Goal: Task Accomplishment & Management: Use online tool/utility

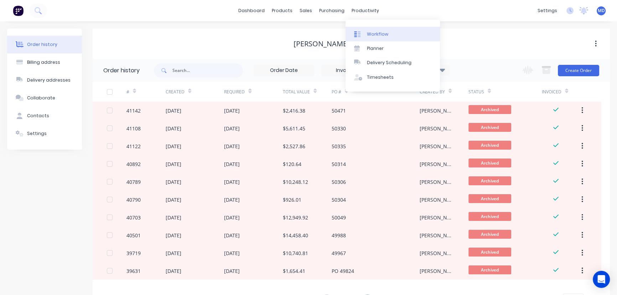
drag, startPoint x: 0, startPoint y: 0, endPoint x: 379, endPoint y: 32, distance: 380.3
click at [379, 32] on div "Workflow" at bounding box center [377, 34] width 21 height 6
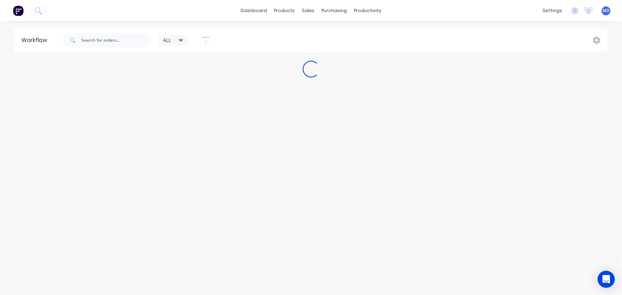
click at [183, 39] on icon at bounding box center [181, 40] width 5 height 3
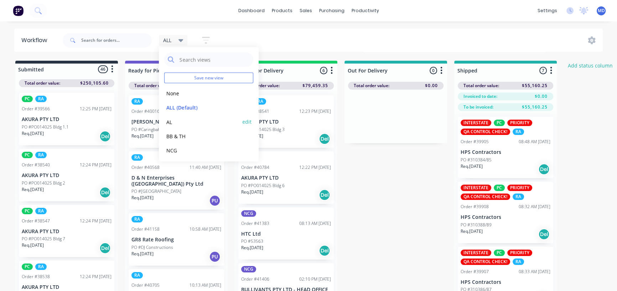
click at [169, 122] on button "AL" at bounding box center [202, 122] width 76 height 8
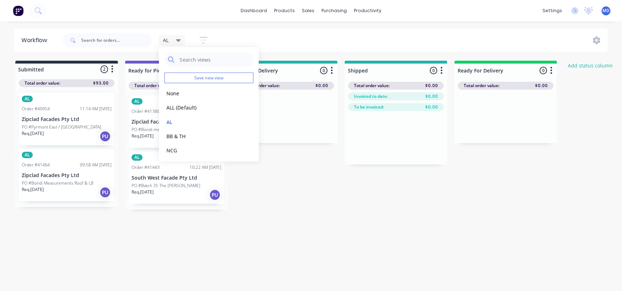
click at [42, 184] on p "PO #Bondi Measurements Roof & L8" at bounding box center [58, 183] width 72 height 6
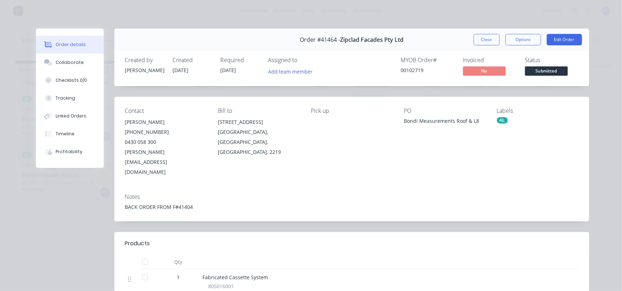
drag, startPoint x: 481, startPoint y: 38, endPoint x: 425, endPoint y: 77, distance: 67.9
click at [481, 38] on button "Close" at bounding box center [487, 39] width 26 height 11
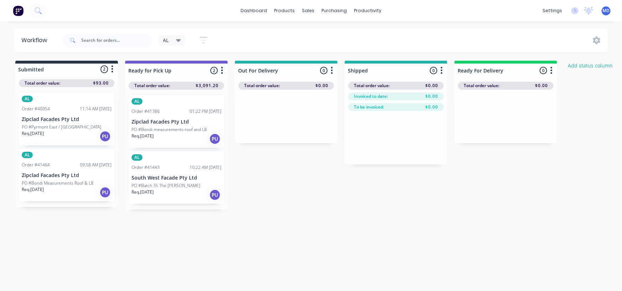
click at [178, 40] on icon at bounding box center [178, 40] width 5 height 3
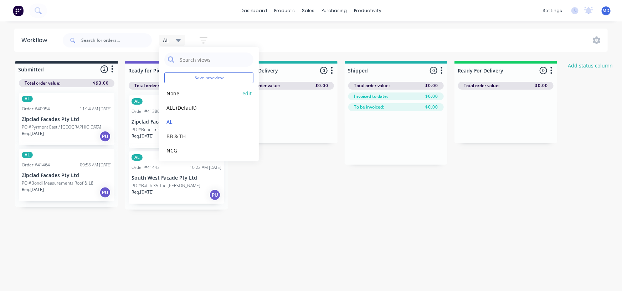
click at [178, 94] on button "None" at bounding box center [202, 93] width 76 height 8
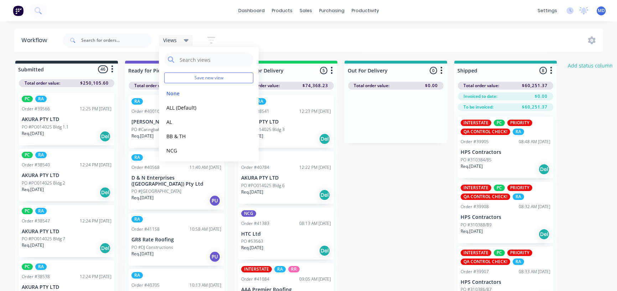
click at [128, 14] on div "dashboard products sales purchasing productivity dashboard products Product Cat…" at bounding box center [308, 10] width 617 height 21
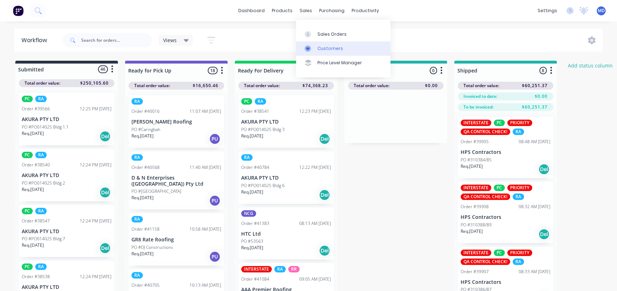
click at [331, 45] on link "Customers" at bounding box center [343, 48] width 94 height 14
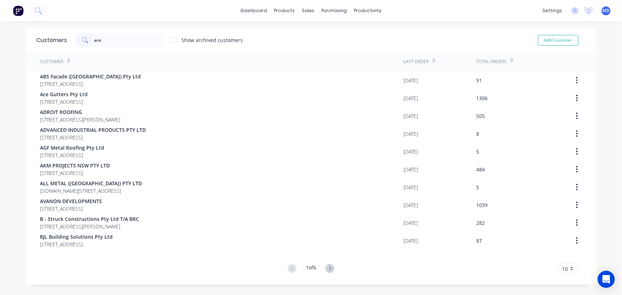
type input "ace"
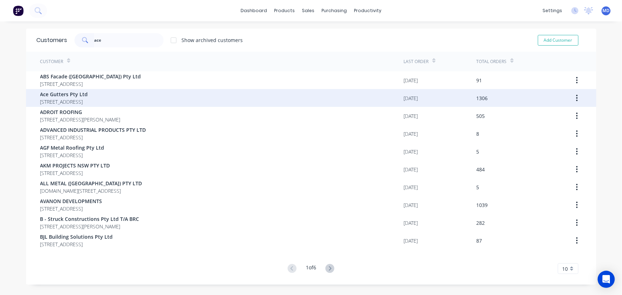
click at [62, 99] on span "[STREET_ADDRESS]" at bounding box center [64, 101] width 48 height 7
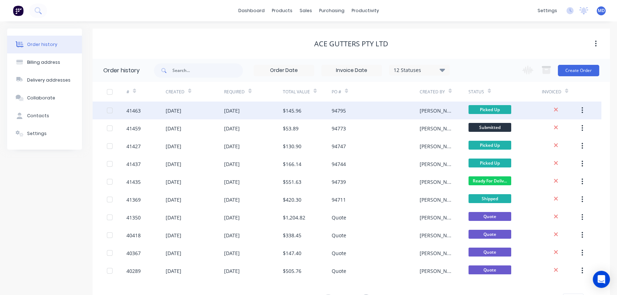
click at [282, 110] on div "[DATE]" at bounding box center [253, 111] width 59 height 18
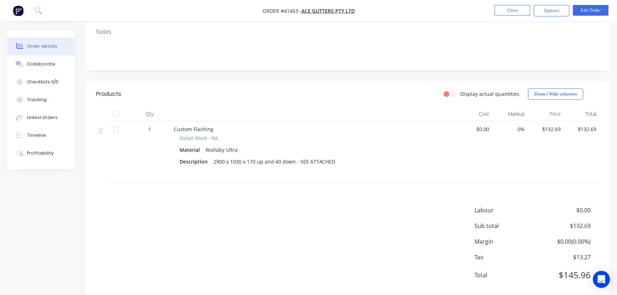
scroll to position [129, 0]
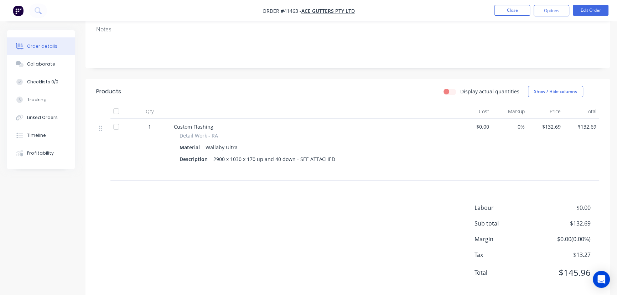
drag, startPoint x: 44, startPoint y: 63, endPoint x: 159, endPoint y: 123, distance: 129.5
click at [44, 63] on div "Collaborate" at bounding box center [41, 64] width 28 height 6
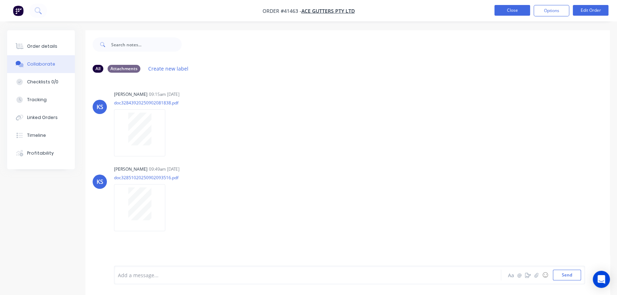
click at [501, 12] on button "Close" at bounding box center [513, 10] width 36 height 11
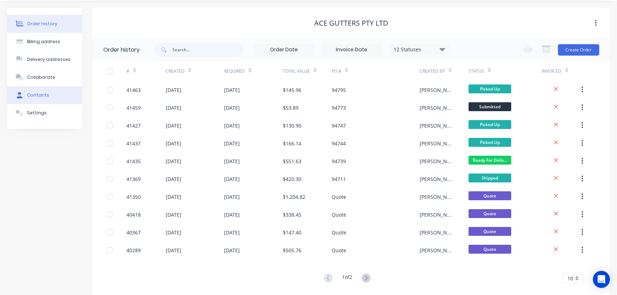
scroll to position [32, 0]
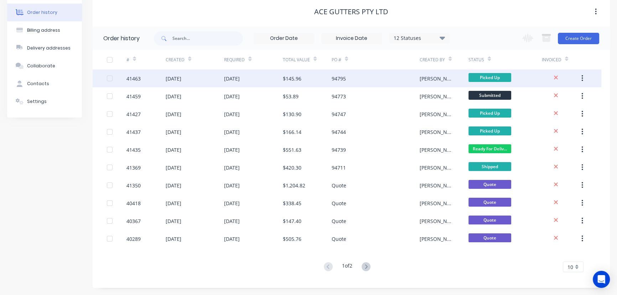
click at [236, 77] on div "02 Sep 2025" at bounding box center [232, 78] width 16 height 7
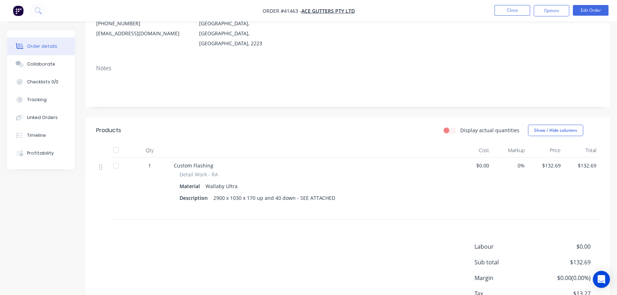
scroll to position [97, 0]
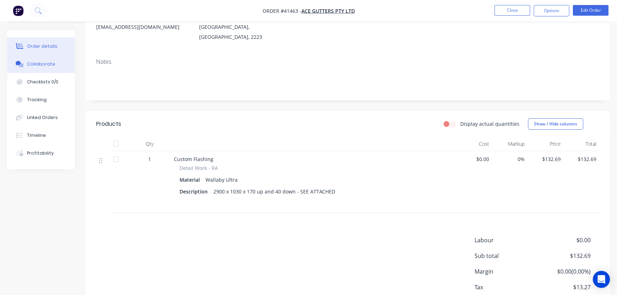
click at [49, 68] on button "Collaborate" at bounding box center [41, 64] width 68 height 18
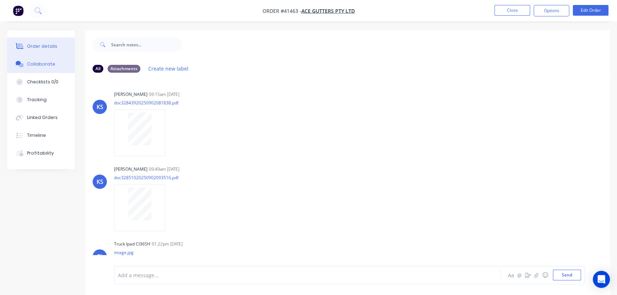
click at [45, 41] on button "Order details" at bounding box center [41, 46] width 68 height 18
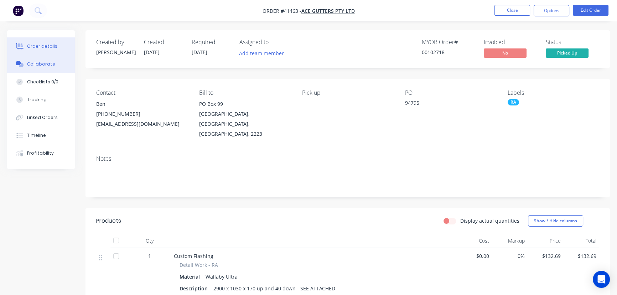
click at [42, 65] on div "Collaborate" at bounding box center [41, 64] width 28 height 6
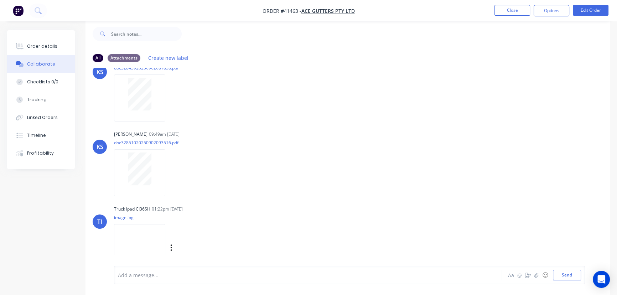
scroll to position [43, 0]
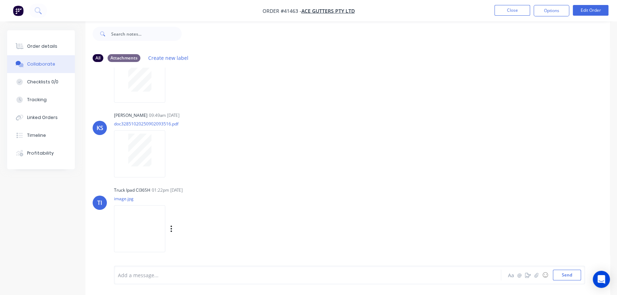
click at [132, 236] on img at bounding box center [139, 228] width 51 height 47
click at [42, 43] on div "Order details" at bounding box center [42, 46] width 30 height 6
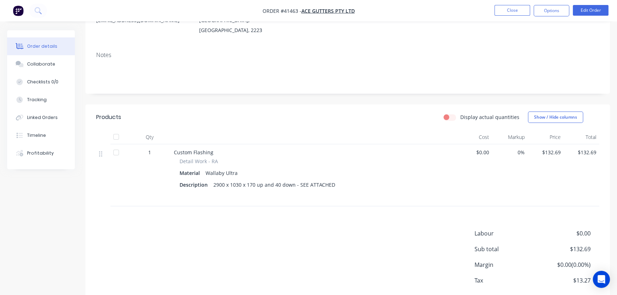
scroll to position [108, 0]
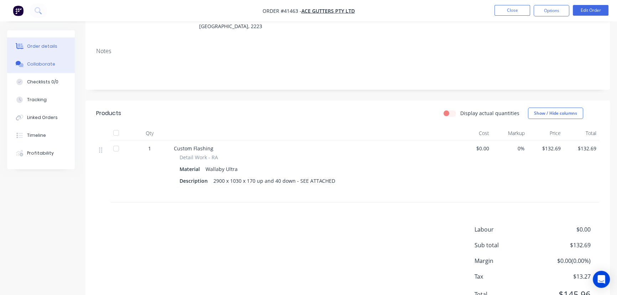
click at [36, 65] on div "Collaborate" at bounding box center [41, 64] width 28 height 6
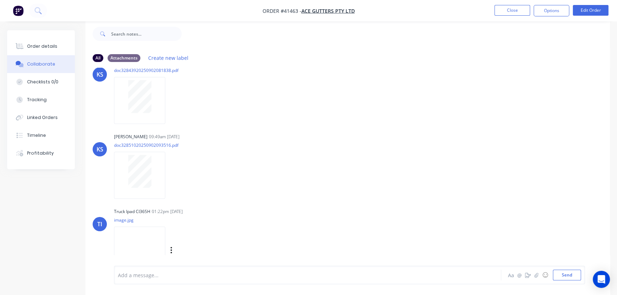
scroll to position [43, 0]
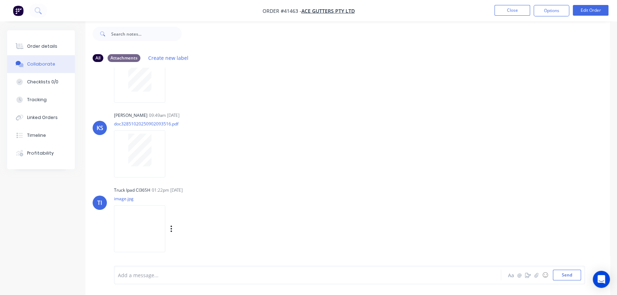
click at [139, 219] on img at bounding box center [139, 228] width 51 height 47
click at [55, 43] on button "Order details" at bounding box center [41, 46] width 68 height 18
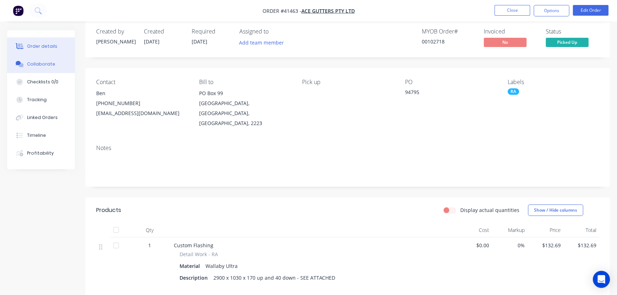
click at [38, 63] on div "Collaborate" at bounding box center [41, 64] width 28 height 6
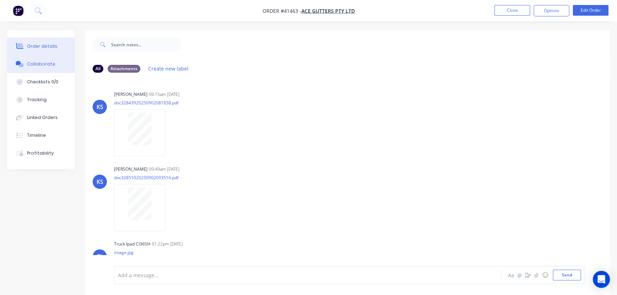
click at [39, 45] on div "Order details" at bounding box center [42, 46] width 30 height 6
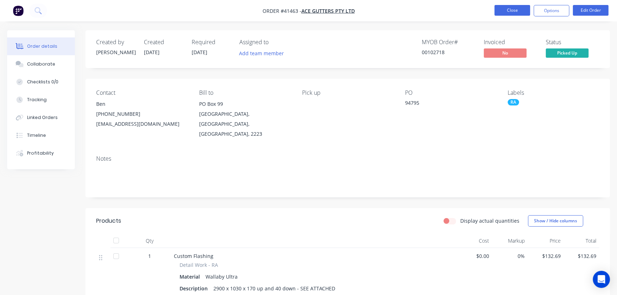
click at [508, 12] on button "Close" at bounding box center [513, 10] width 36 height 11
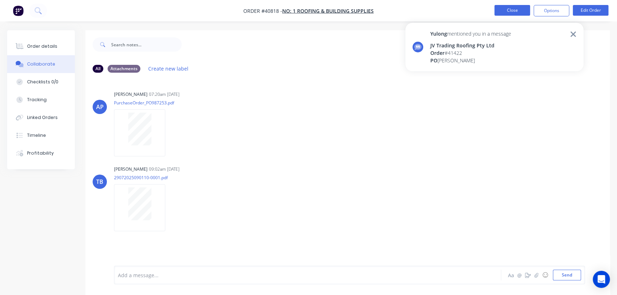
click at [506, 10] on button "Close" at bounding box center [513, 10] width 36 height 11
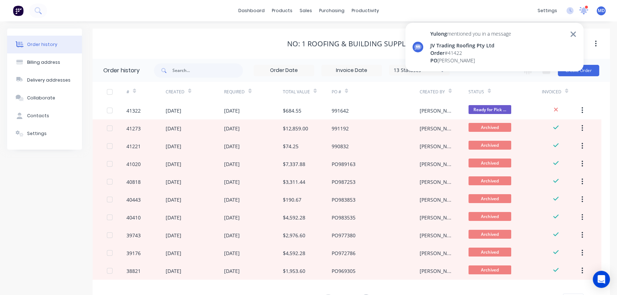
click at [585, 9] on icon at bounding box center [584, 10] width 6 height 6
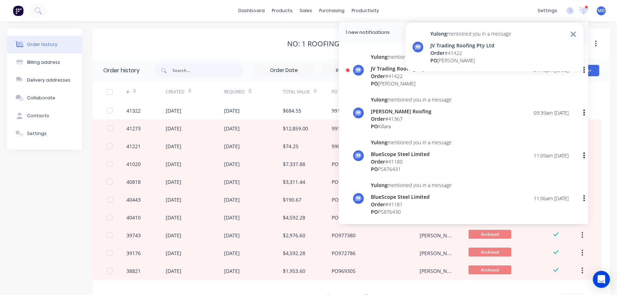
click at [432, 82] on div "PO Oran Park" at bounding box center [411, 83] width 81 height 7
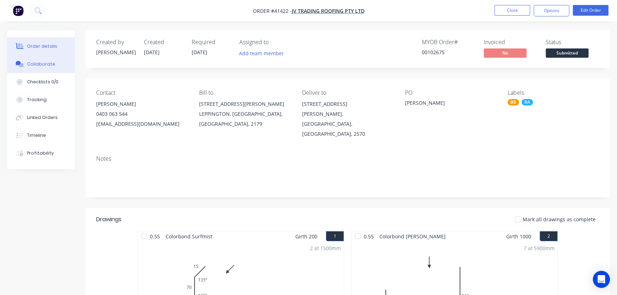
click at [38, 62] on div "Collaborate" at bounding box center [41, 64] width 28 height 6
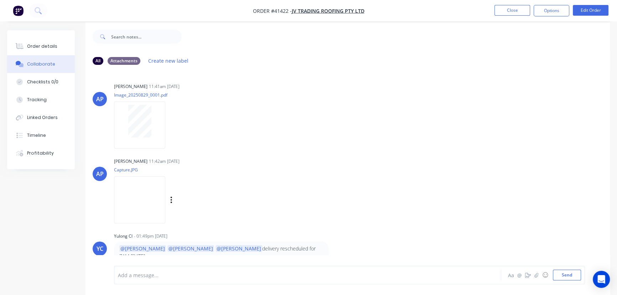
scroll to position [11, 0]
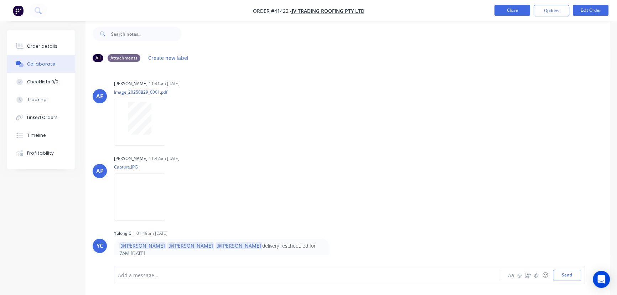
click at [505, 11] on button "Close" at bounding box center [513, 10] width 36 height 11
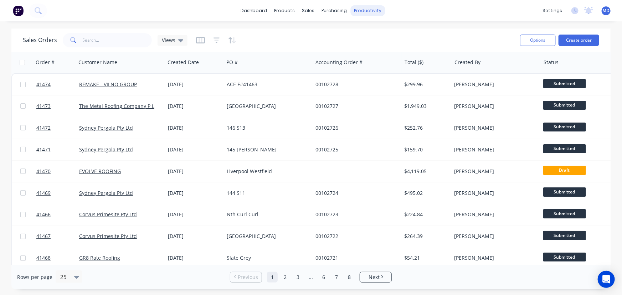
click at [361, 13] on div "productivity" at bounding box center [367, 10] width 35 height 11
click at [405, 63] on div "Delivery Scheduling" at bounding box center [392, 63] width 45 height 6
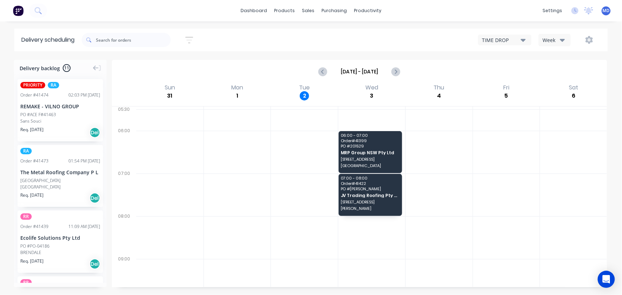
click at [564, 41] on icon "button" at bounding box center [562, 40] width 5 height 8
click at [560, 71] on div "Vehicle" at bounding box center [574, 73] width 71 height 14
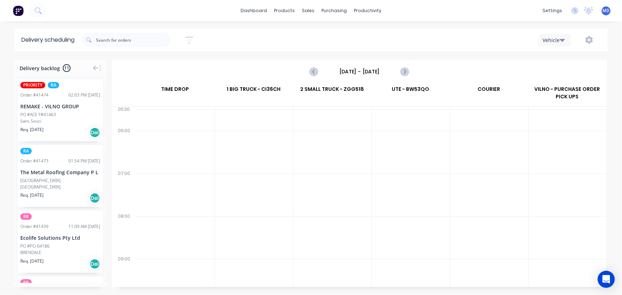
click at [363, 72] on input "[DATE] - [DATE]" at bounding box center [359, 71] width 71 height 11
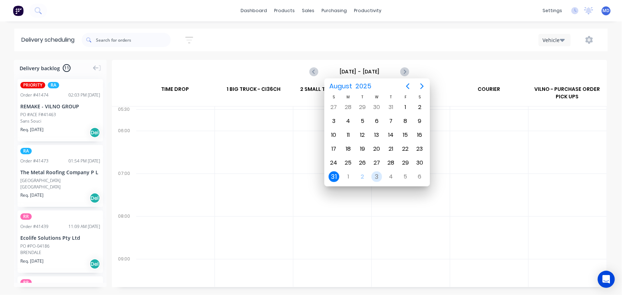
click at [377, 174] on div "3" at bounding box center [376, 176] width 11 height 11
type input "[DATE] - [DATE]"
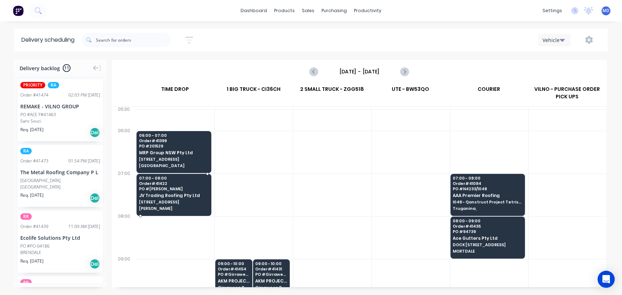
click at [168, 194] on span "JV Trading Roofing Pty Ltd" at bounding box center [174, 195] width 70 height 5
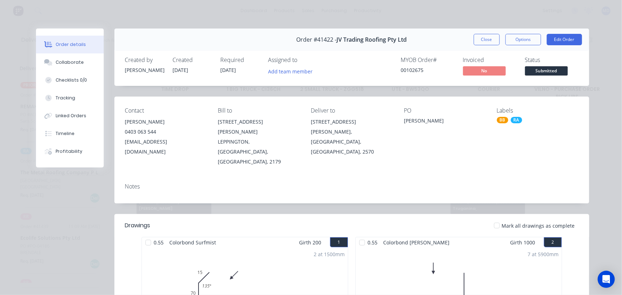
click at [485, 38] on button "Close" at bounding box center [487, 39] width 26 height 11
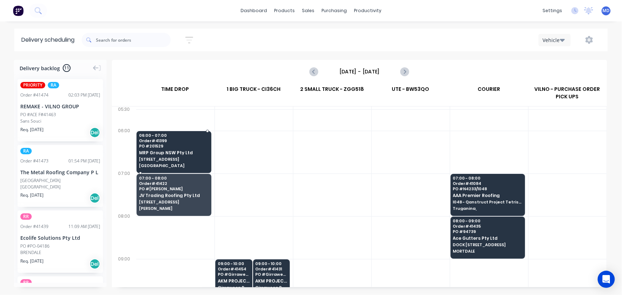
click at [167, 150] on span "MRP Group NSW Pty Ltd" at bounding box center [174, 152] width 70 height 5
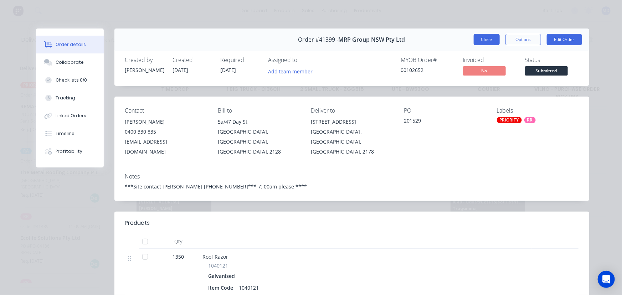
click at [482, 37] on button "Close" at bounding box center [487, 39] width 26 height 11
